Goal: Task Accomplishment & Management: Use online tool/utility

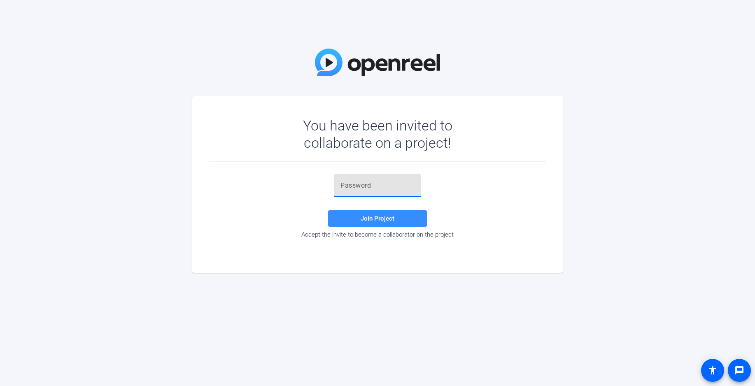
click at [354, 187] on input "text" at bounding box center [378, 186] width 74 height 10
paste input "RakdoI"
type input "RakdoI"
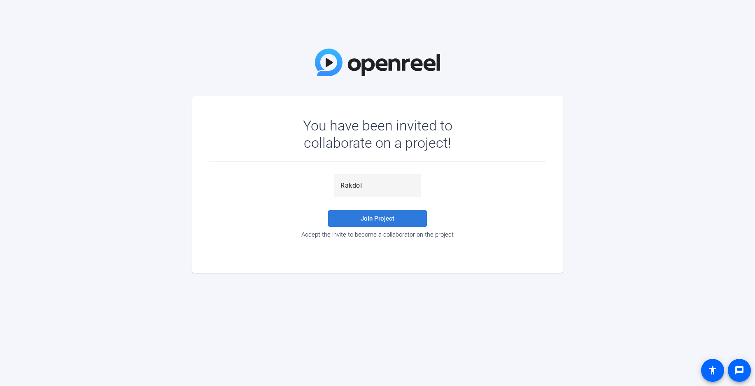
click at [388, 222] on span at bounding box center [377, 219] width 99 height 20
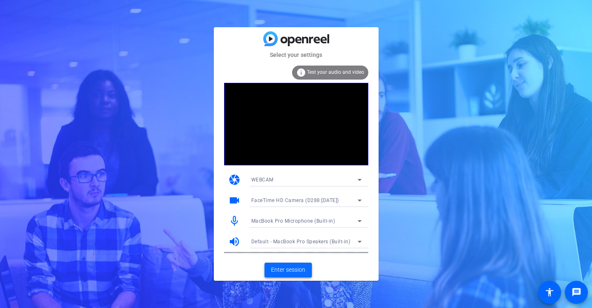
click at [290, 269] on span "Enter session" at bounding box center [288, 269] width 34 height 9
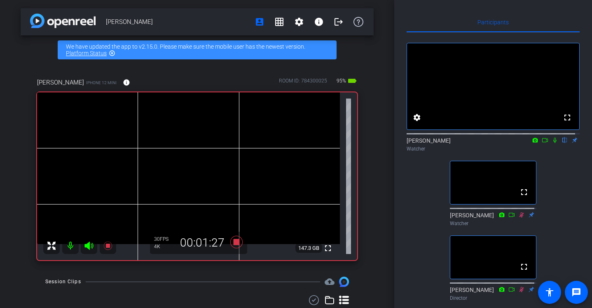
click at [542, 142] on icon at bounding box center [545, 140] width 6 height 4
click at [552, 142] on icon at bounding box center [554, 140] width 5 height 5
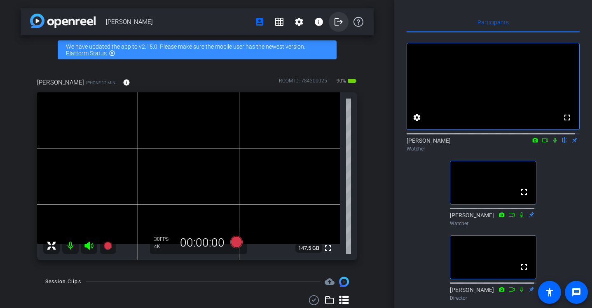
click at [334, 21] on mat-icon "logout" at bounding box center [339, 22] width 10 height 10
